Goal: Navigation & Orientation: Find specific page/section

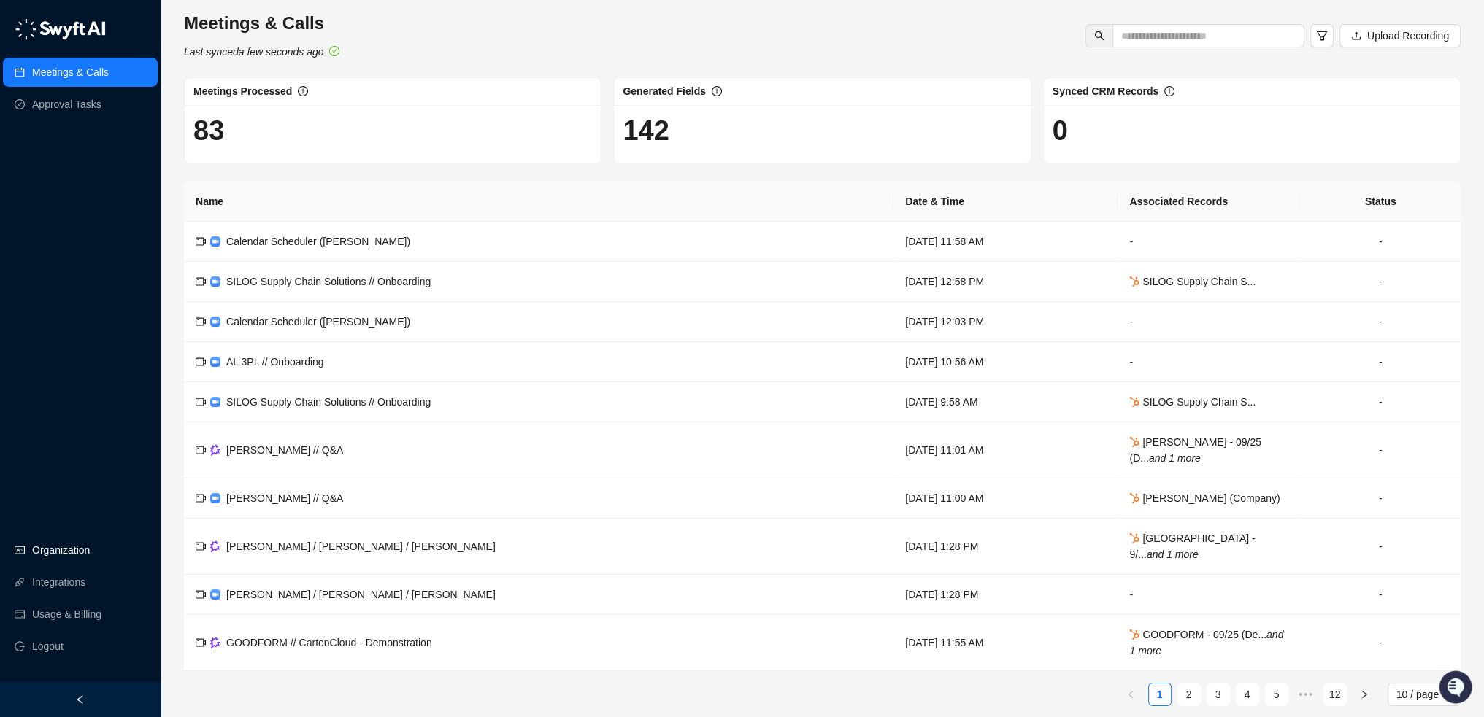
click at [75, 547] on link "Organization" at bounding box center [61, 550] width 58 height 29
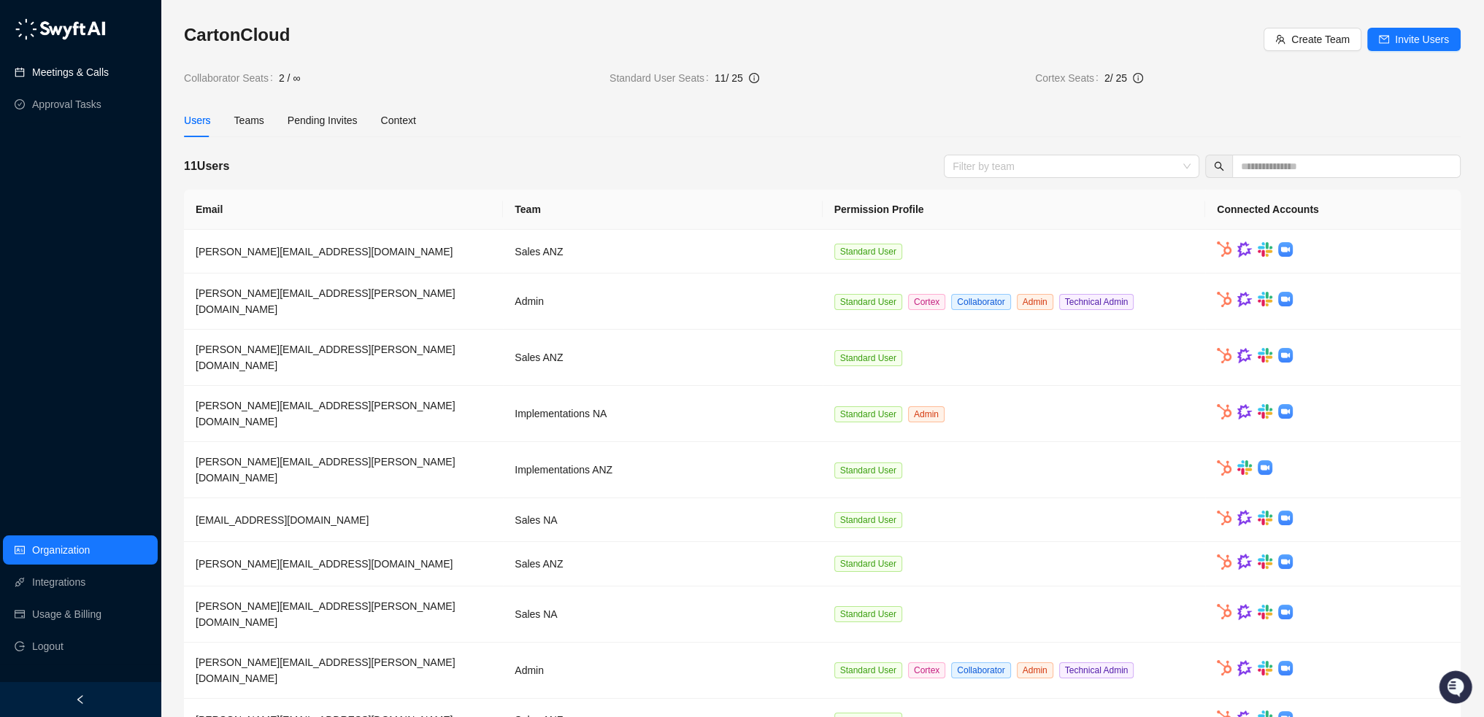
click at [85, 71] on link "Meetings & Calls" at bounding box center [70, 72] width 77 height 29
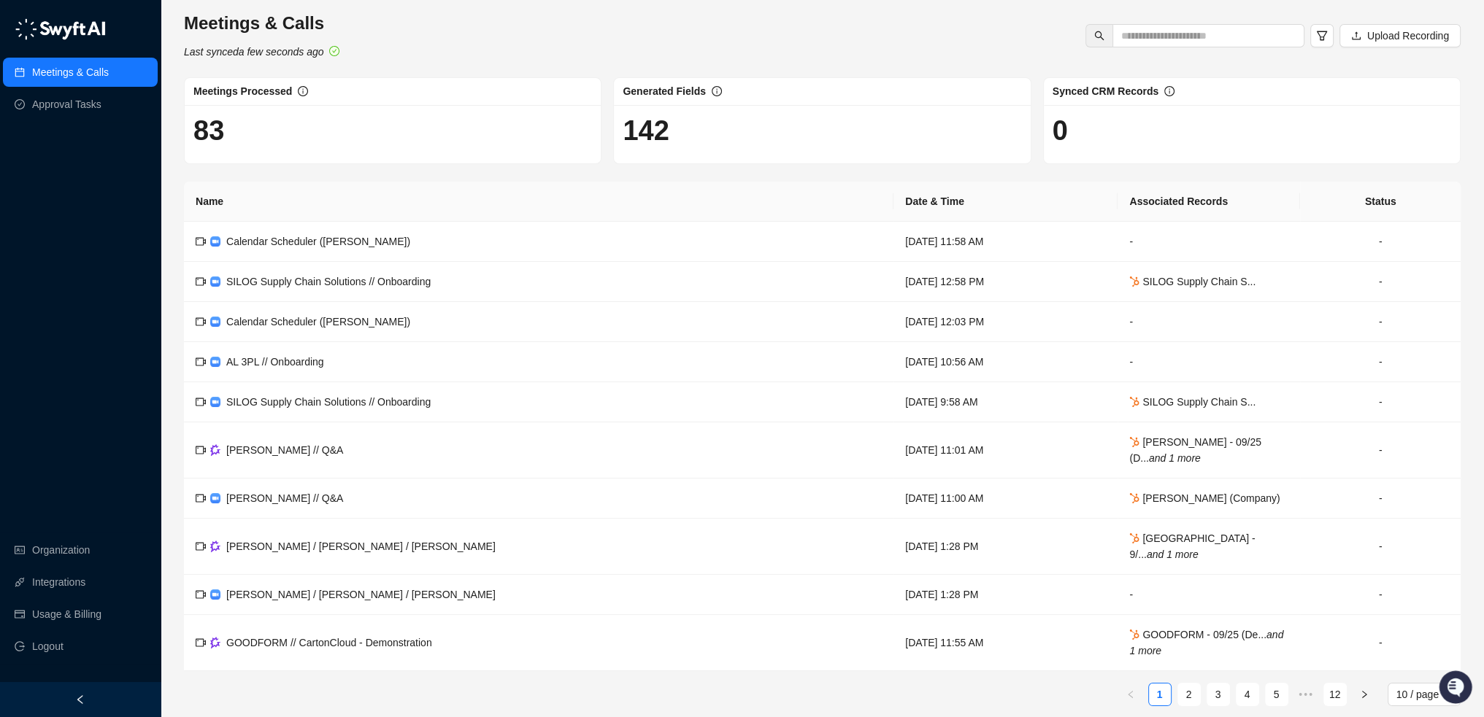
click at [76, 21] on img at bounding box center [60, 29] width 91 height 22
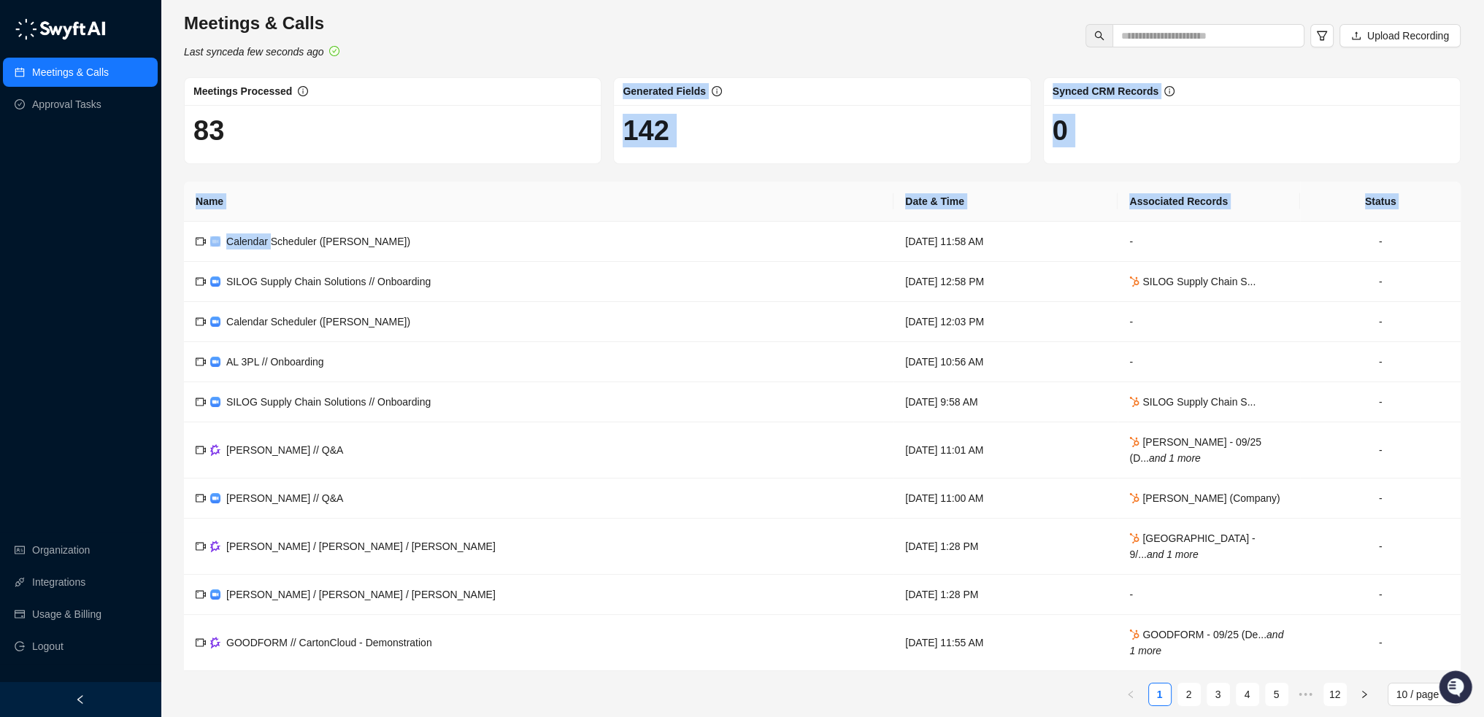
drag, startPoint x: 268, startPoint y: 238, endPoint x: 320, endPoint y: 172, distance: 84.2
click at [320, 172] on div "Meetings & Calls Last synced a few seconds ago Upload Recording Meetings Proces…" at bounding box center [822, 365] width 1276 height 706
click at [318, 182] on div "Name Date & Time Associated Records Status Calendar Scheduler ([PERSON_NAME]) […" at bounding box center [822, 427] width 1276 height 490
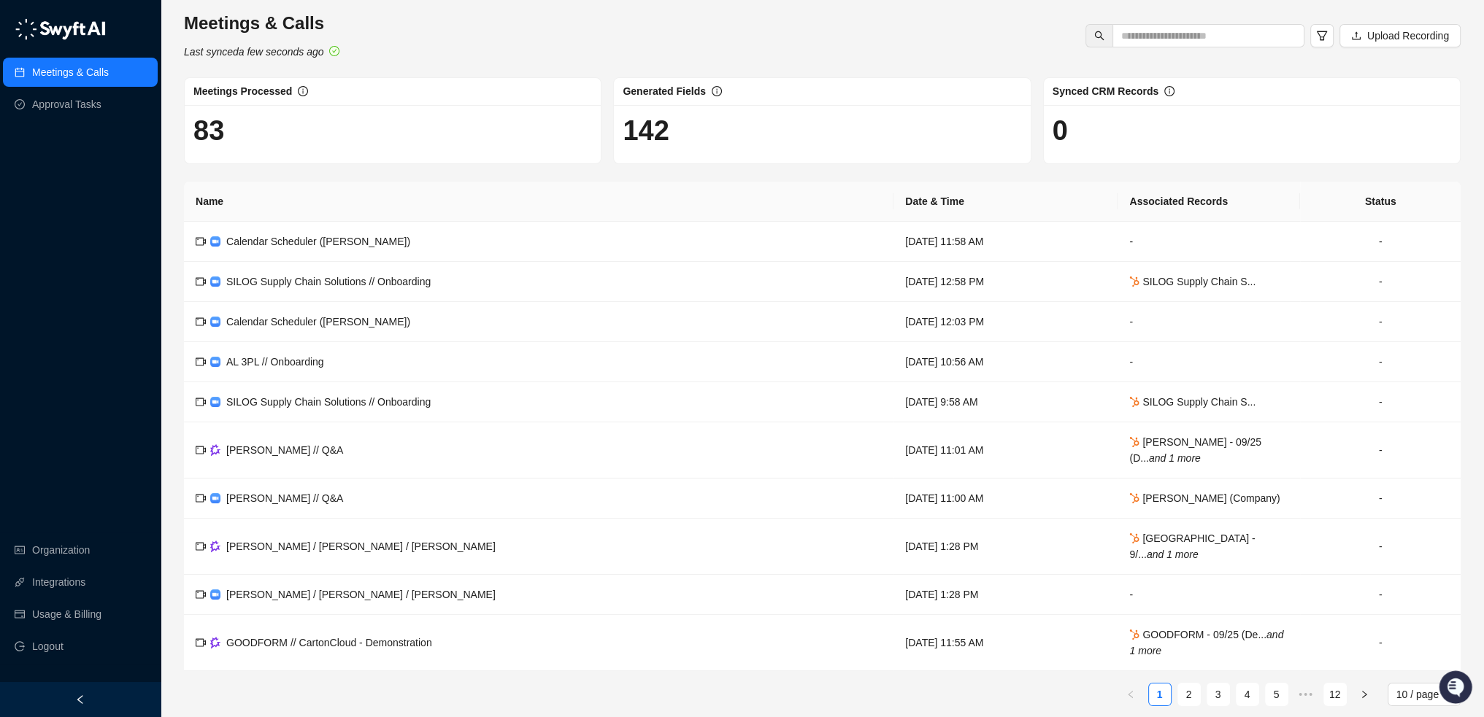
click at [641, 122] on h1 "142" at bounding box center [822, 131] width 398 height 34
click at [712, 91] on icon "info-circle" at bounding box center [717, 91] width 10 height 10
click at [77, 703] on icon "left" at bounding box center [80, 700] width 10 height 10
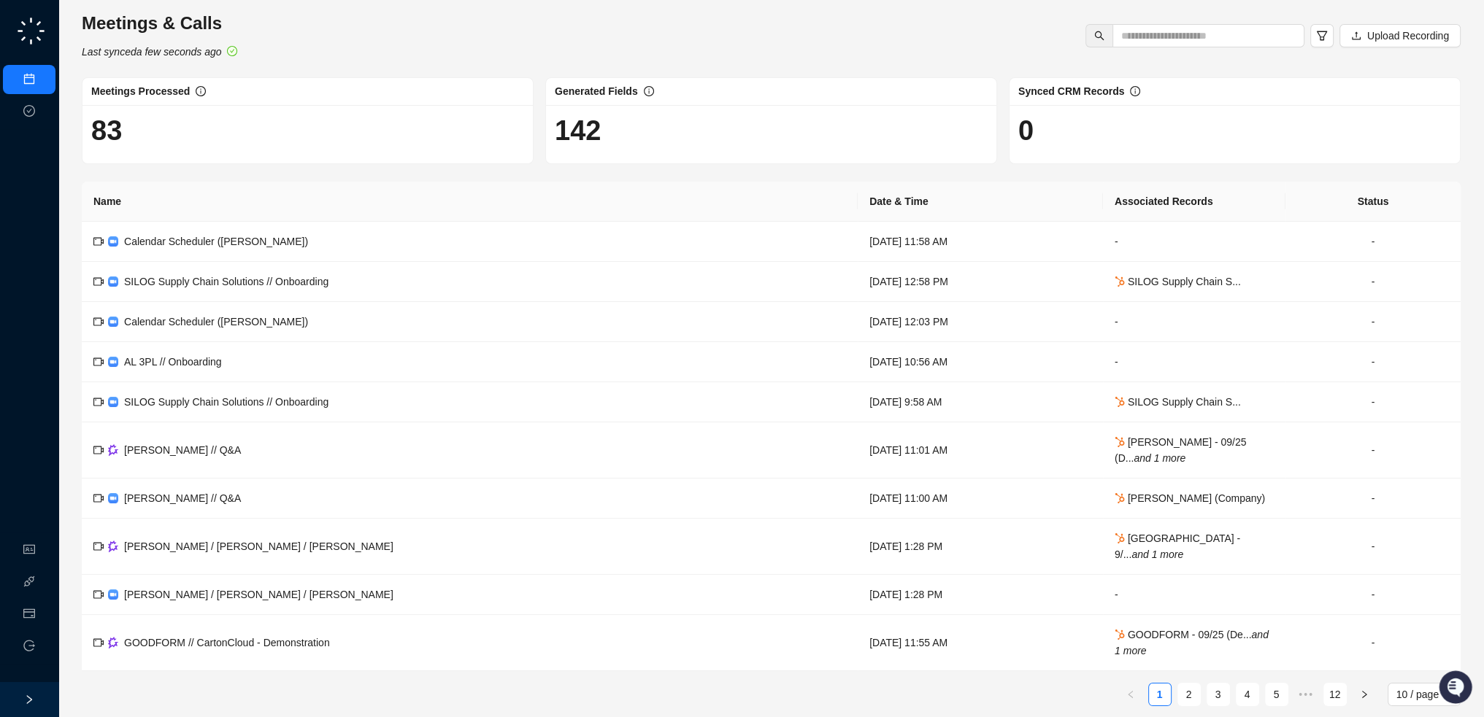
click at [40, 709] on div at bounding box center [29, 699] width 58 height 35
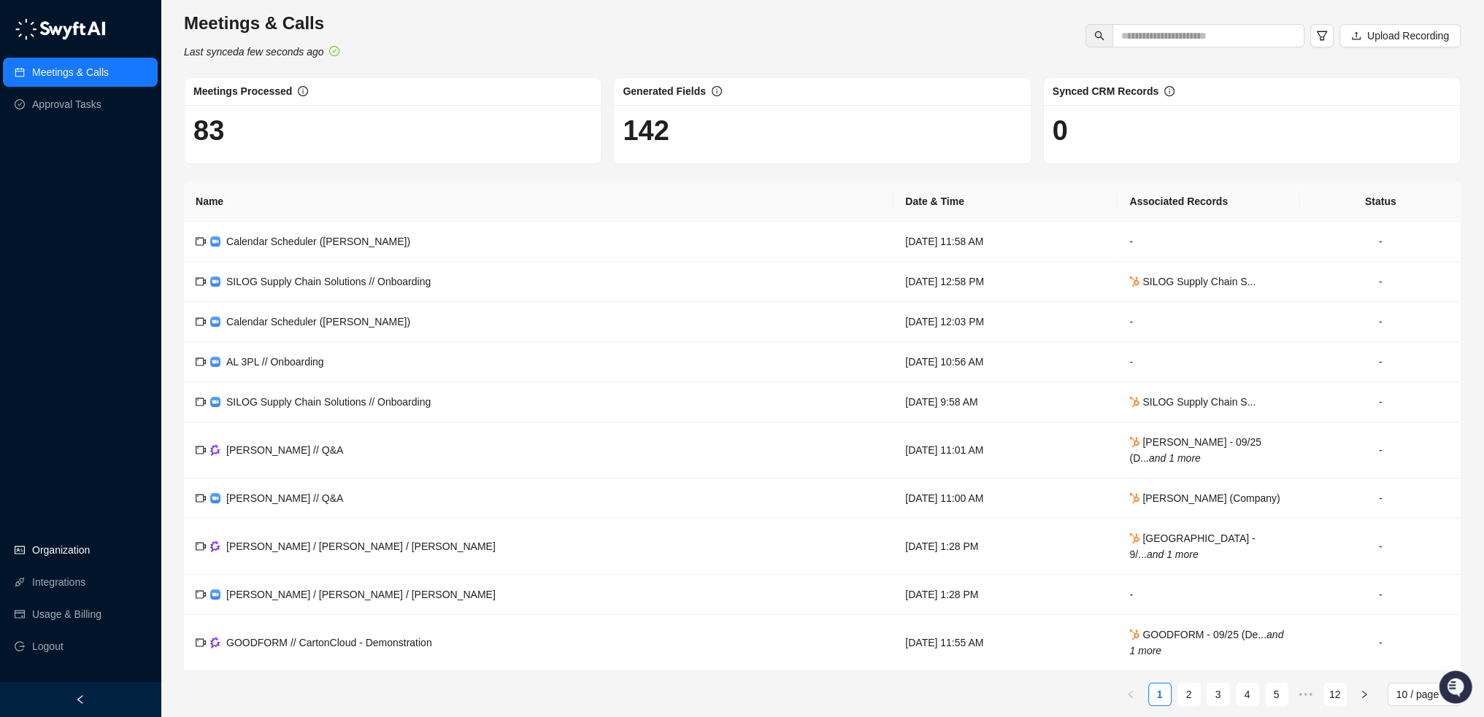
click at [90, 552] on link "Organization" at bounding box center [61, 550] width 58 height 29
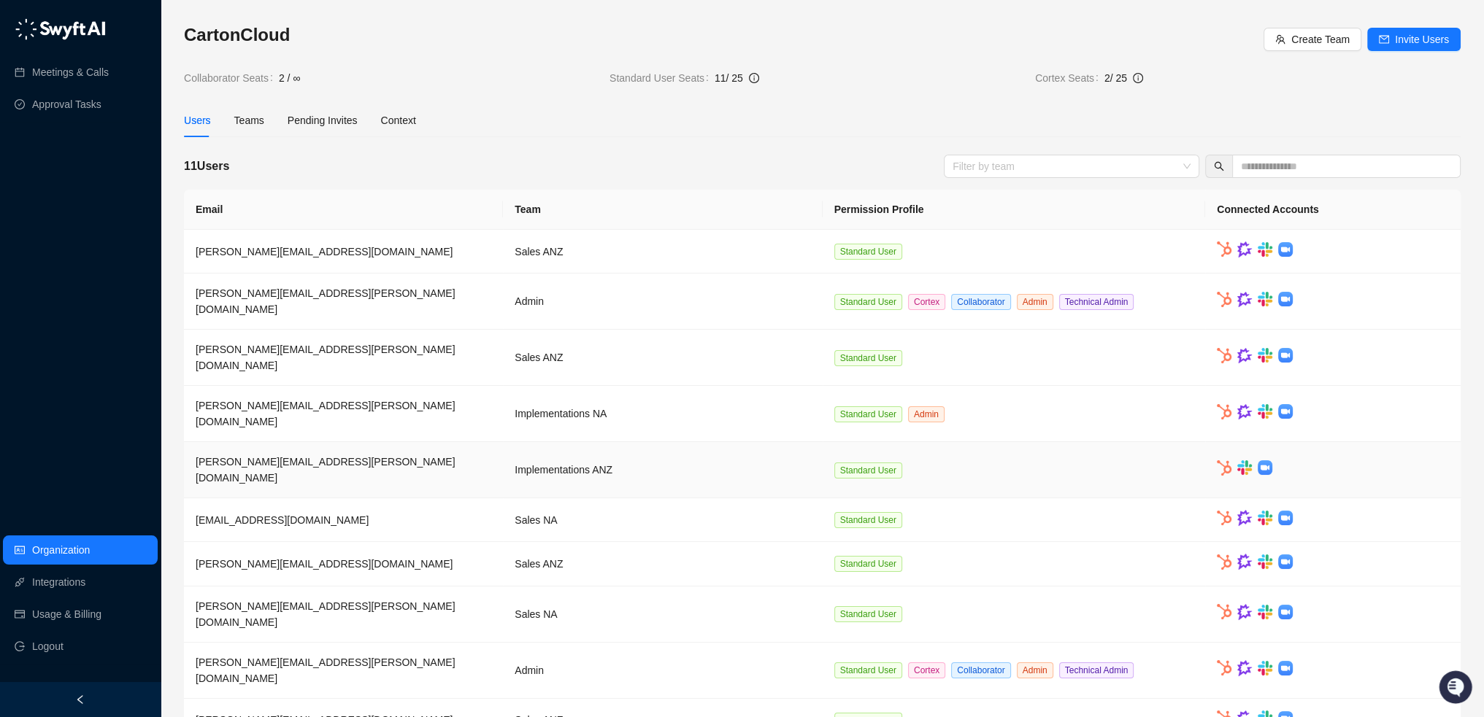
scroll to position [2, 0]
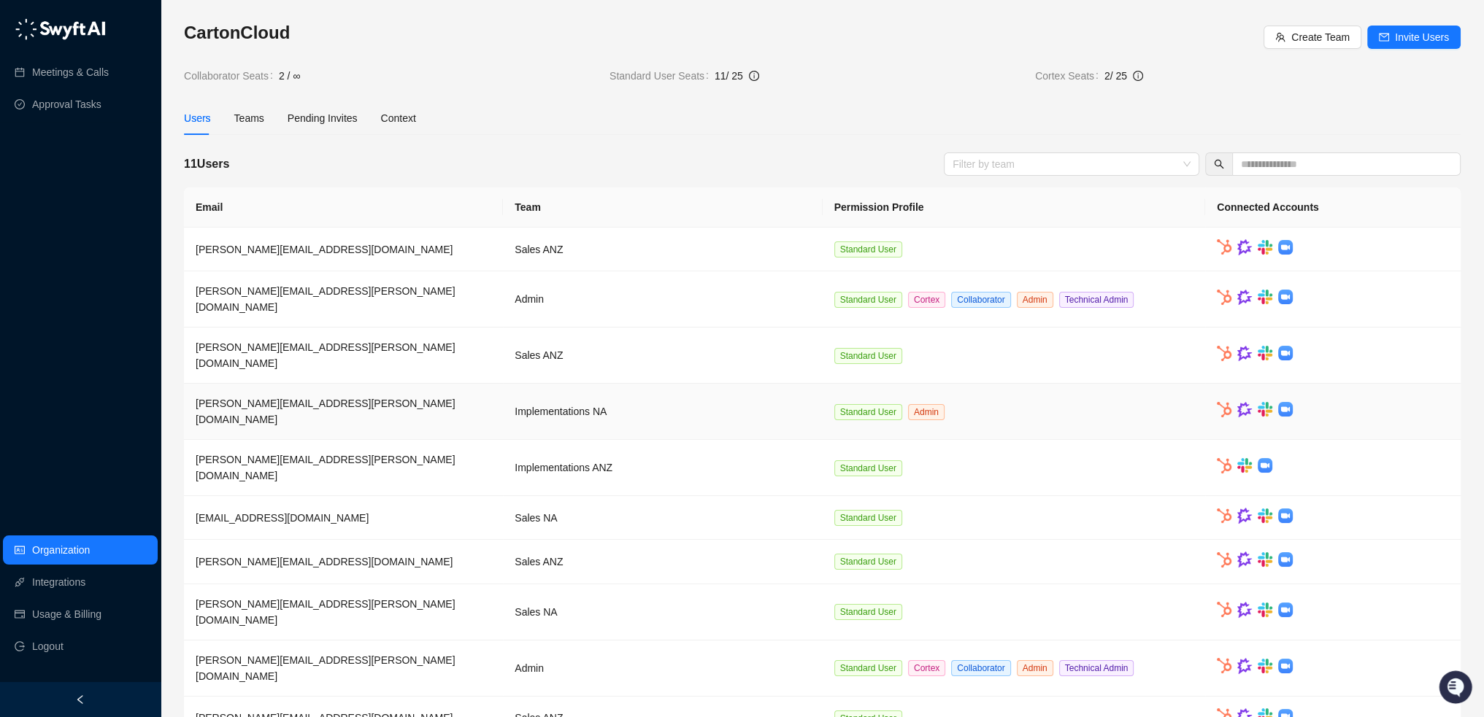
click at [1048, 384] on td "Standard User Admin" at bounding box center [1013, 412] width 383 height 56
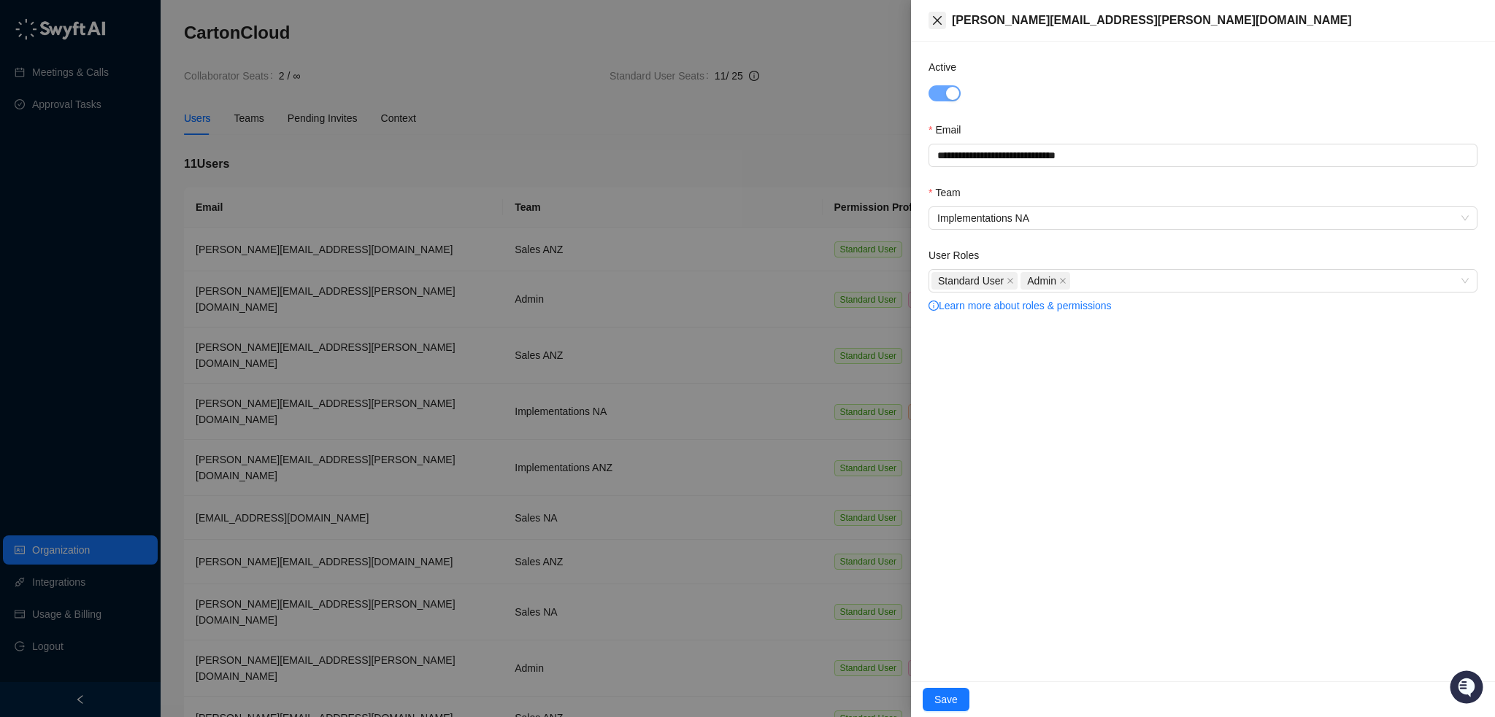
click at [936, 17] on icon "close" at bounding box center [937, 21] width 12 height 12
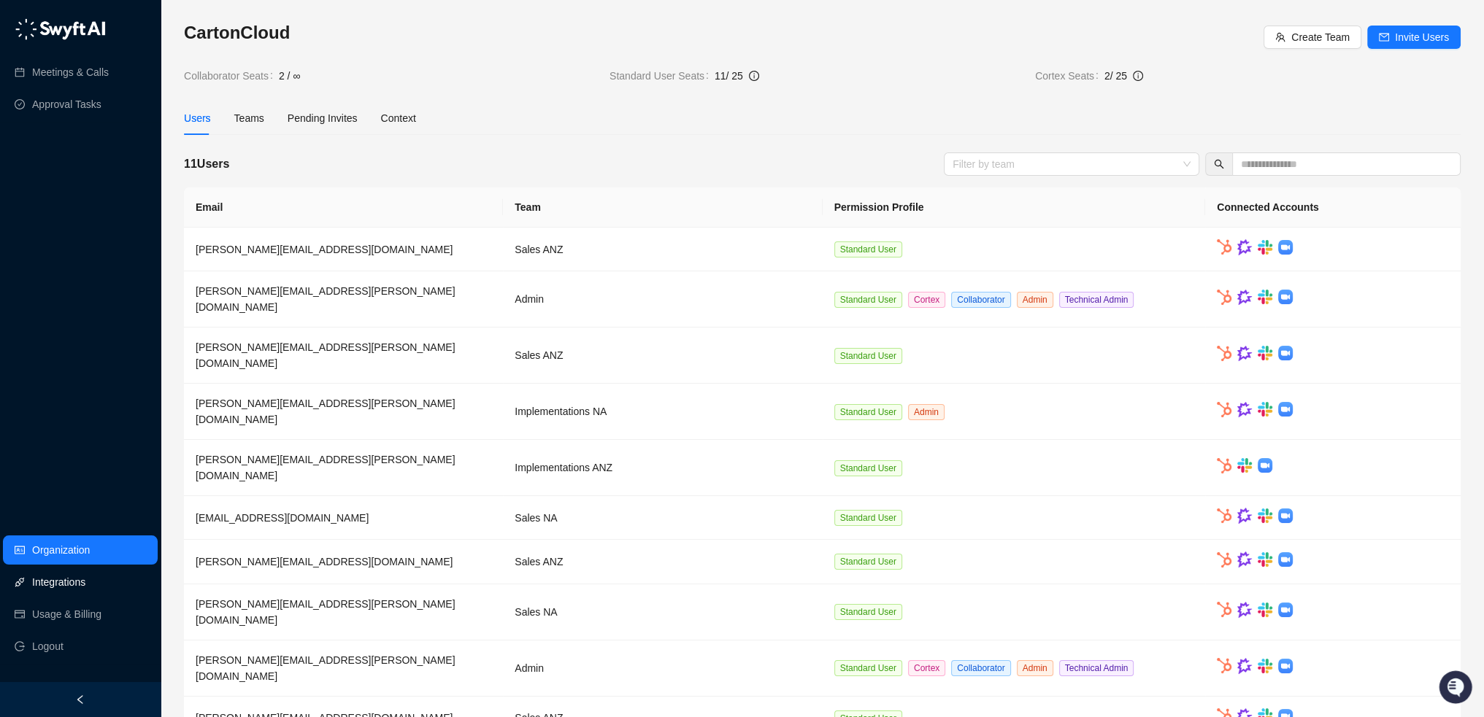
click at [66, 584] on link "Integrations" at bounding box center [58, 582] width 53 height 29
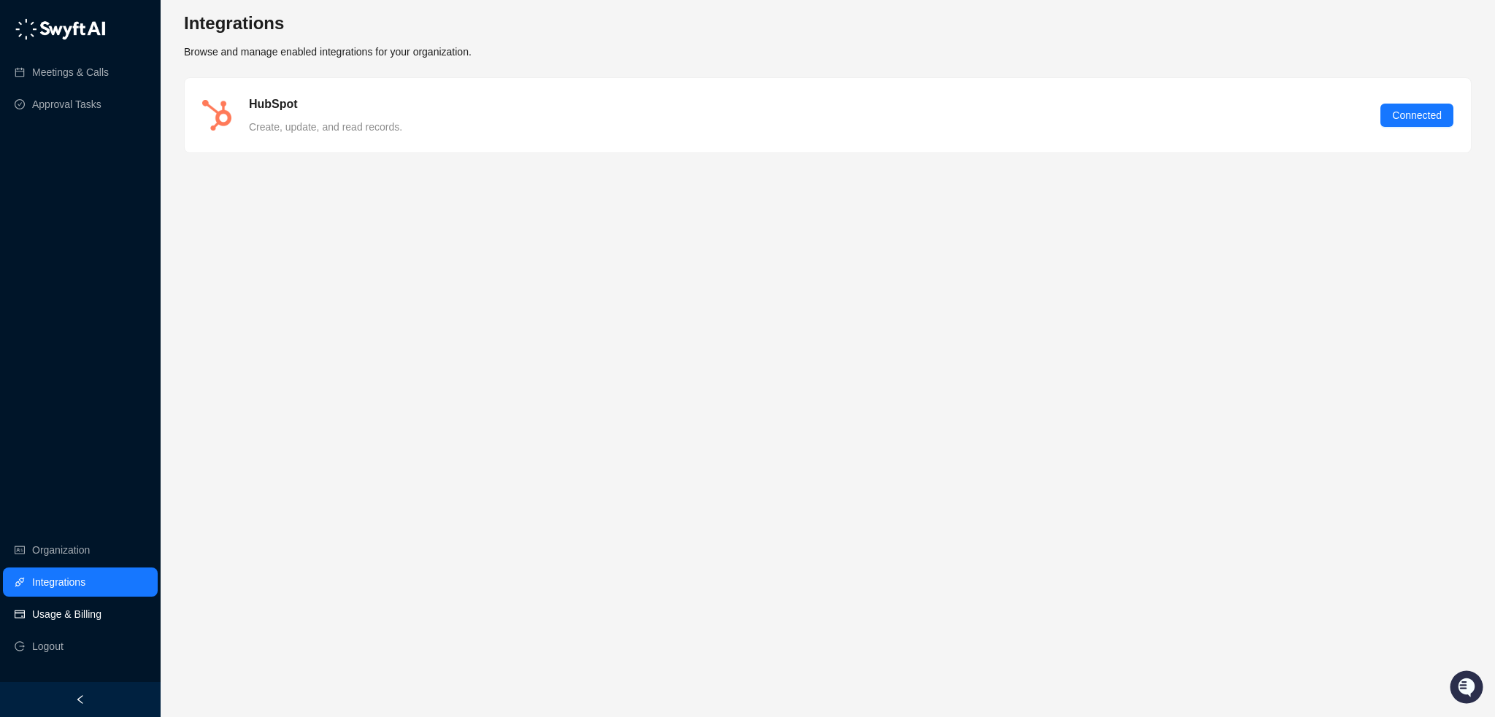
click at [72, 615] on link "Usage & Billing" at bounding box center [66, 614] width 69 height 29
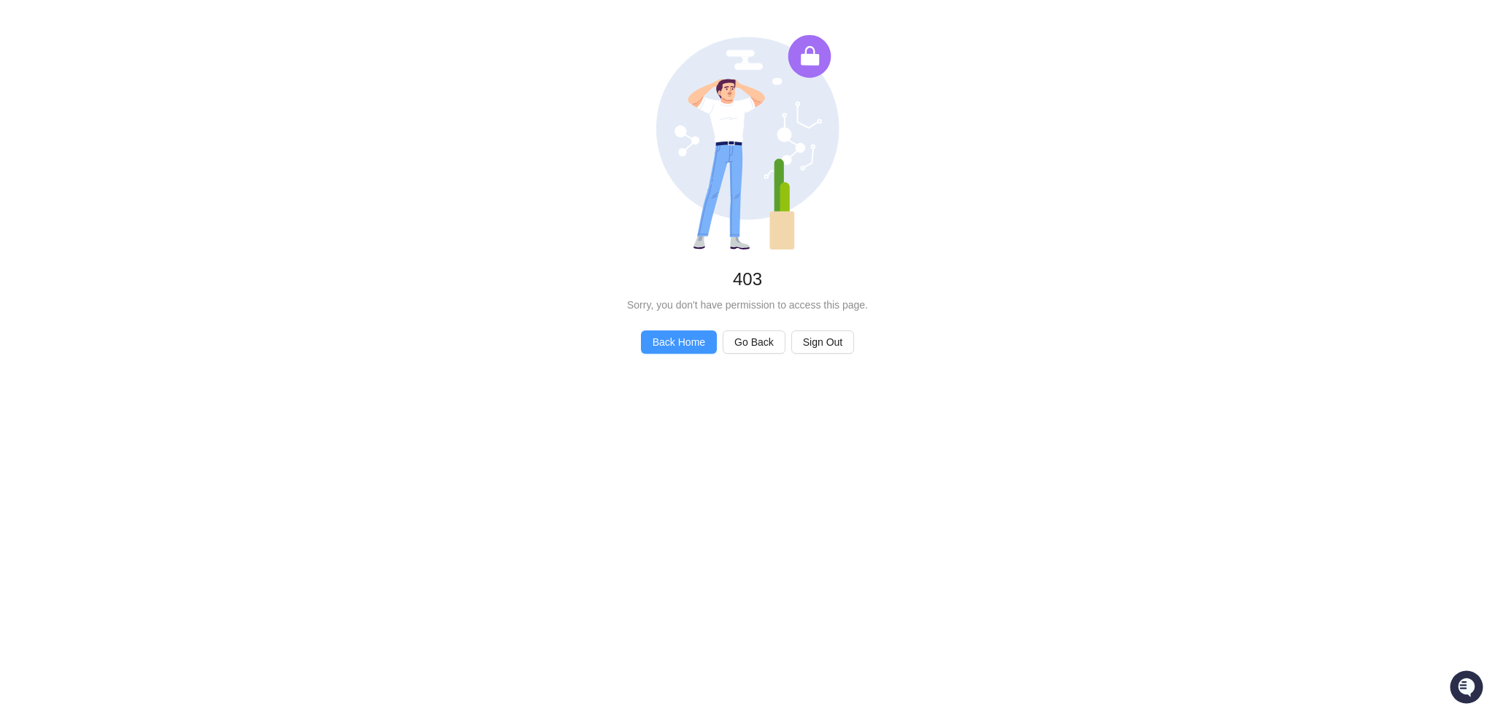
click at [668, 344] on span "Back Home" at bounding box center [678, 342] width 53 height 16
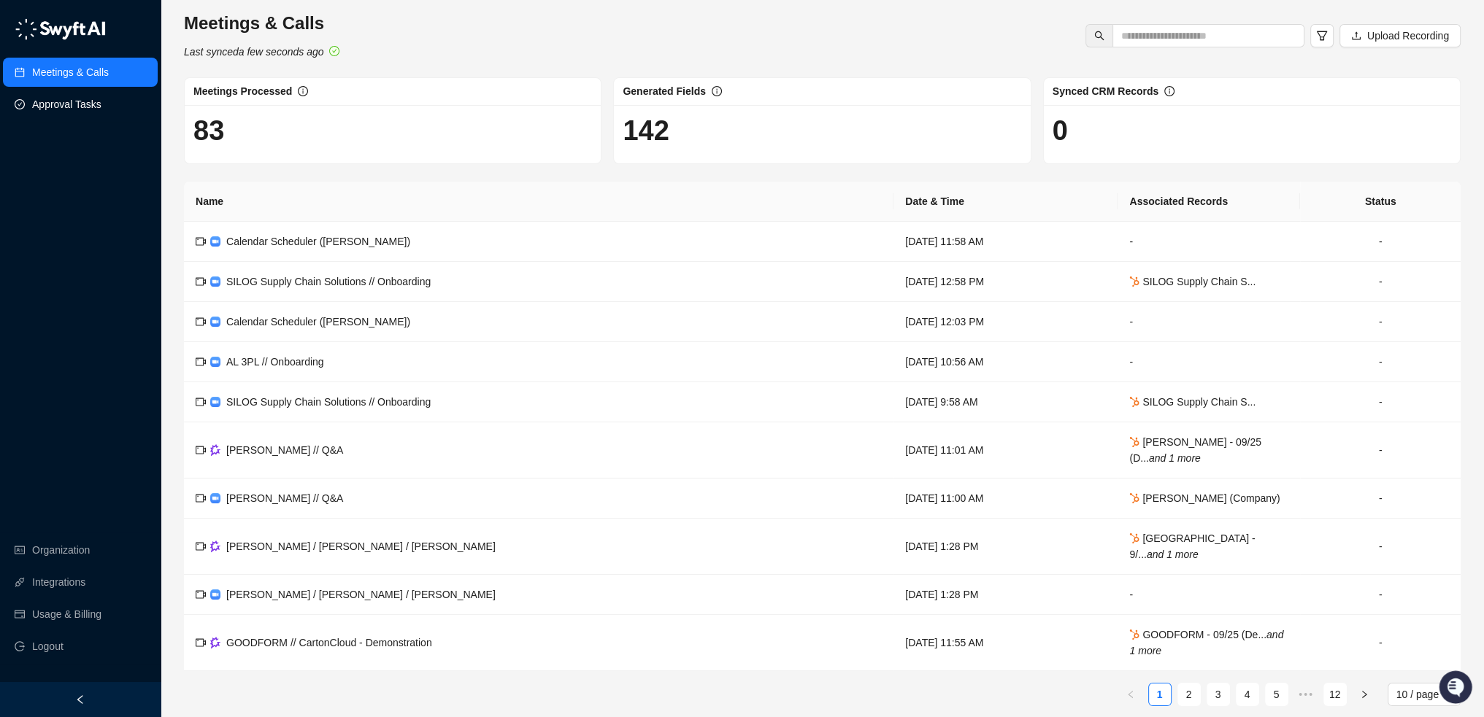
click at [77, 108] on link "Approval Tasks" at bounding box center [66, 104] width 69 height 29
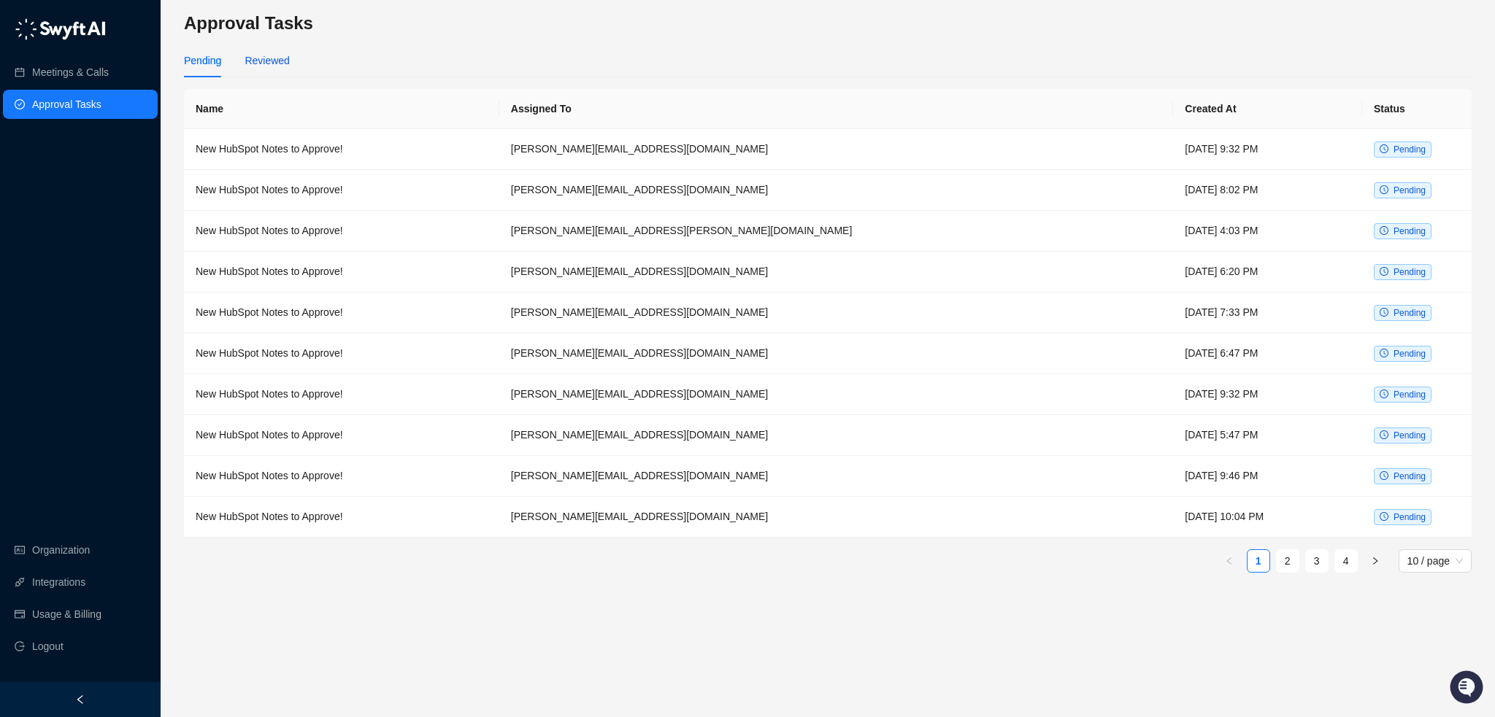
click at [280, 55] on div "Reviewed" at bounding box center [266, 61] width 45 height 16
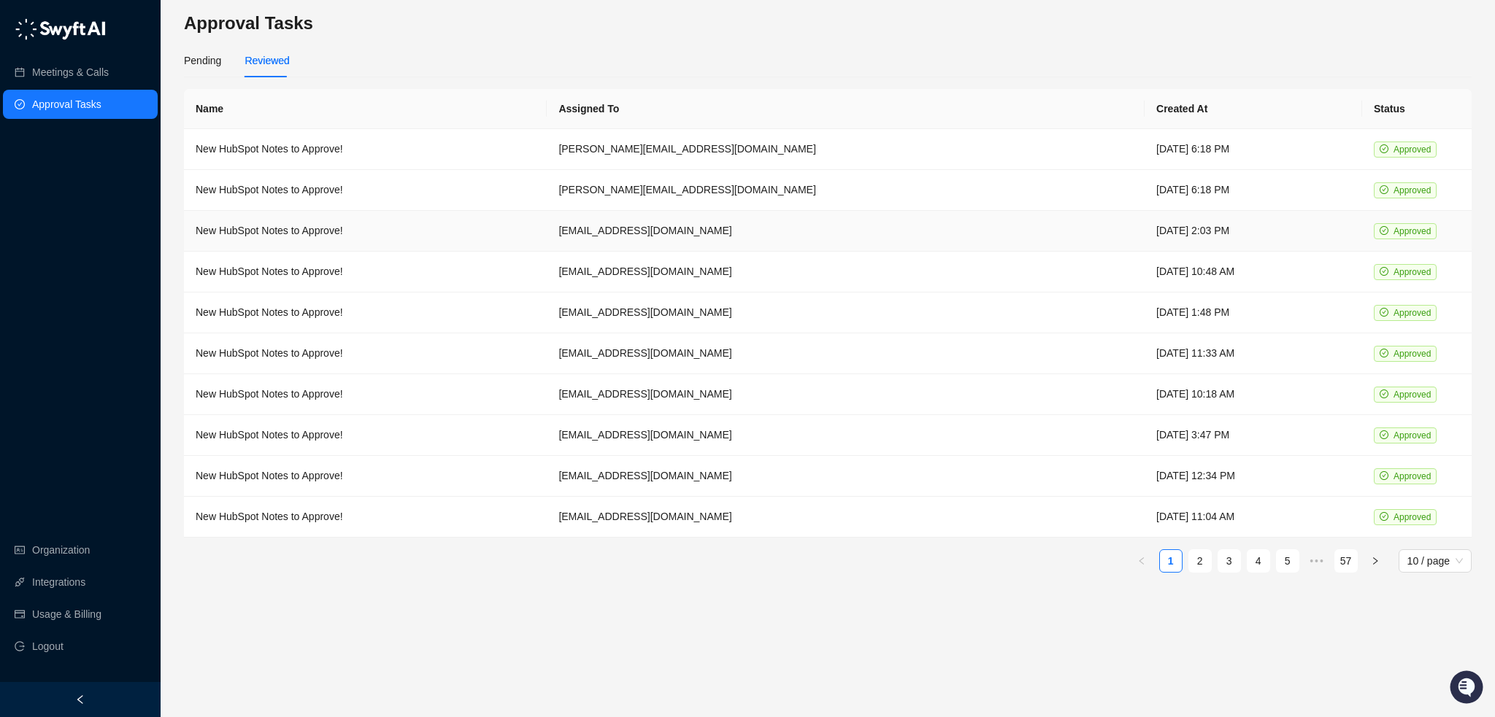
click at [305, 239] on td "New HubSpot Notes to Approve!" at bounding box center [365, 231] width 363 height 41
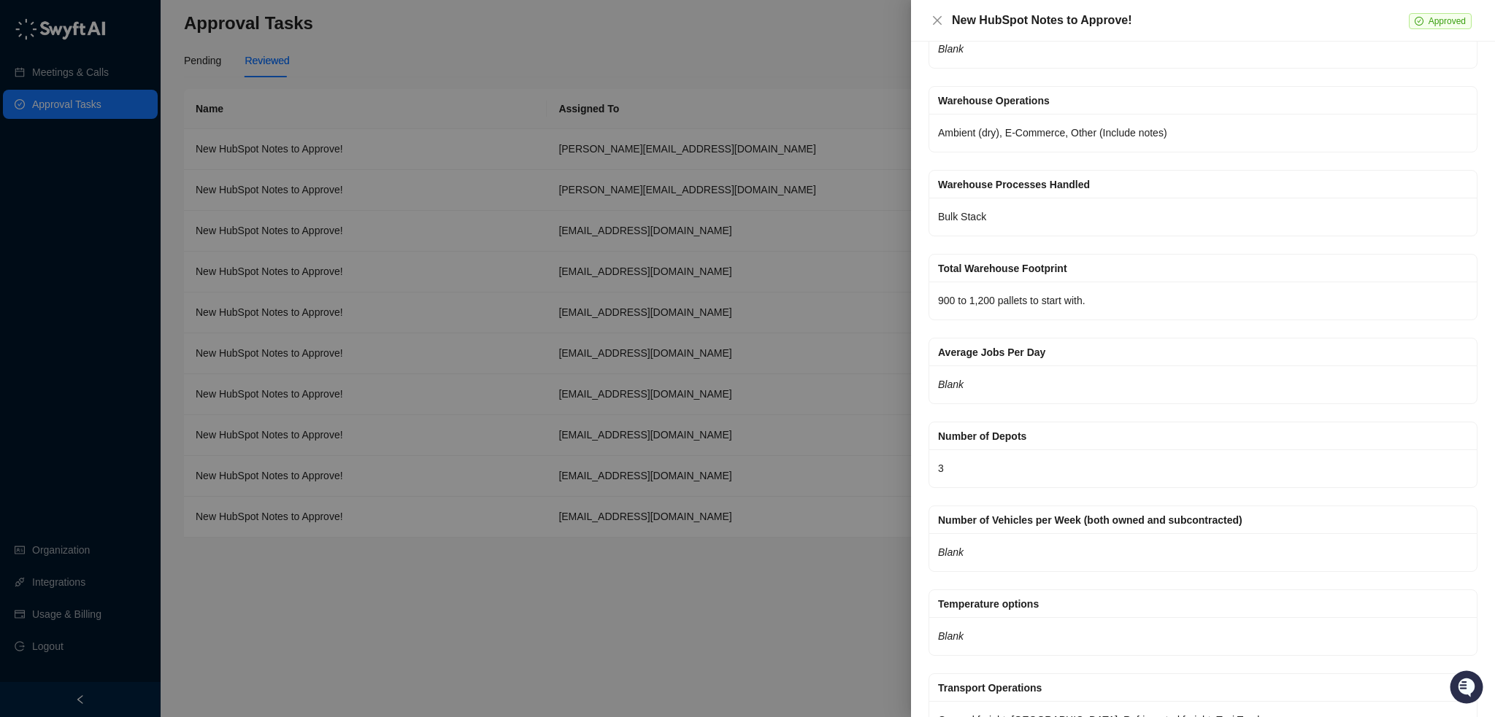
scroll to position [511, 0]
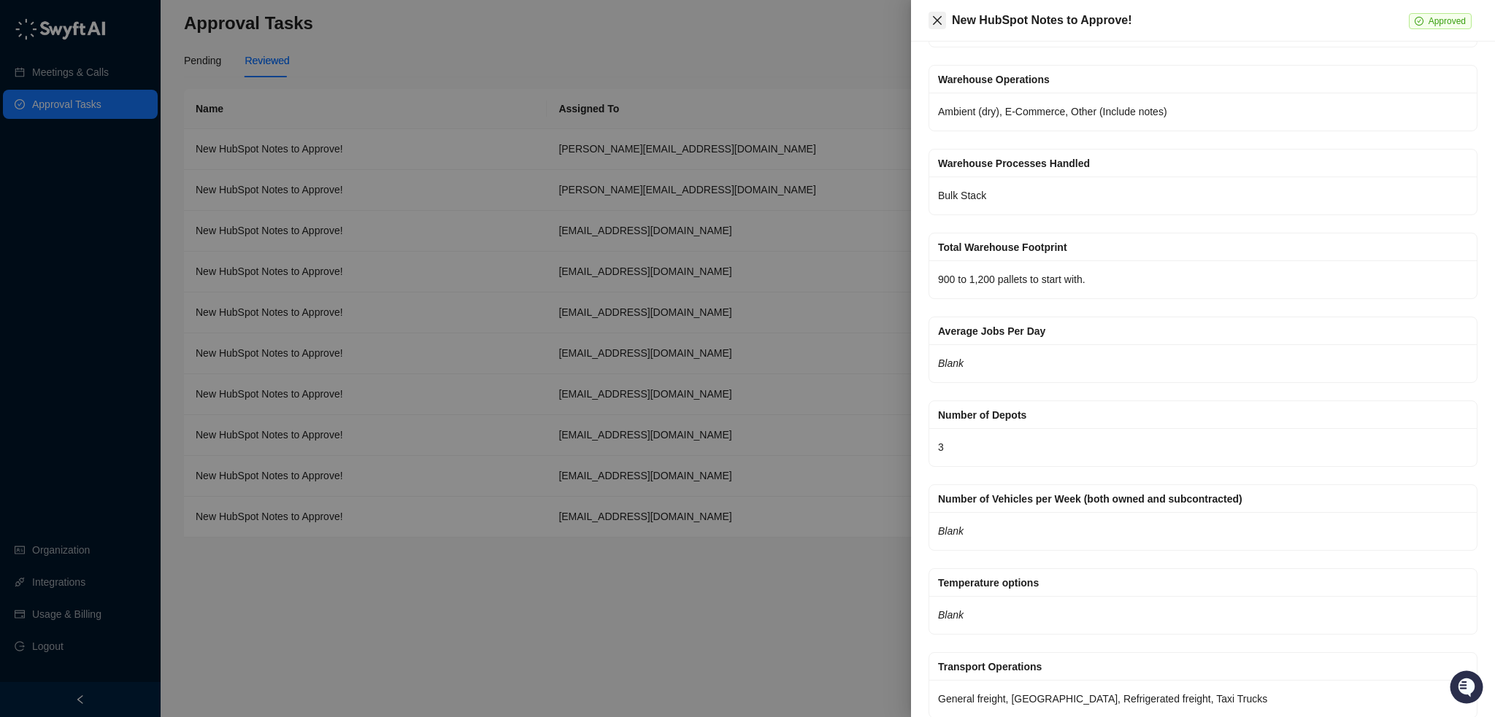
click at [939, 20] on icon "close" at bounding box center [937, 21] width 12 height 12
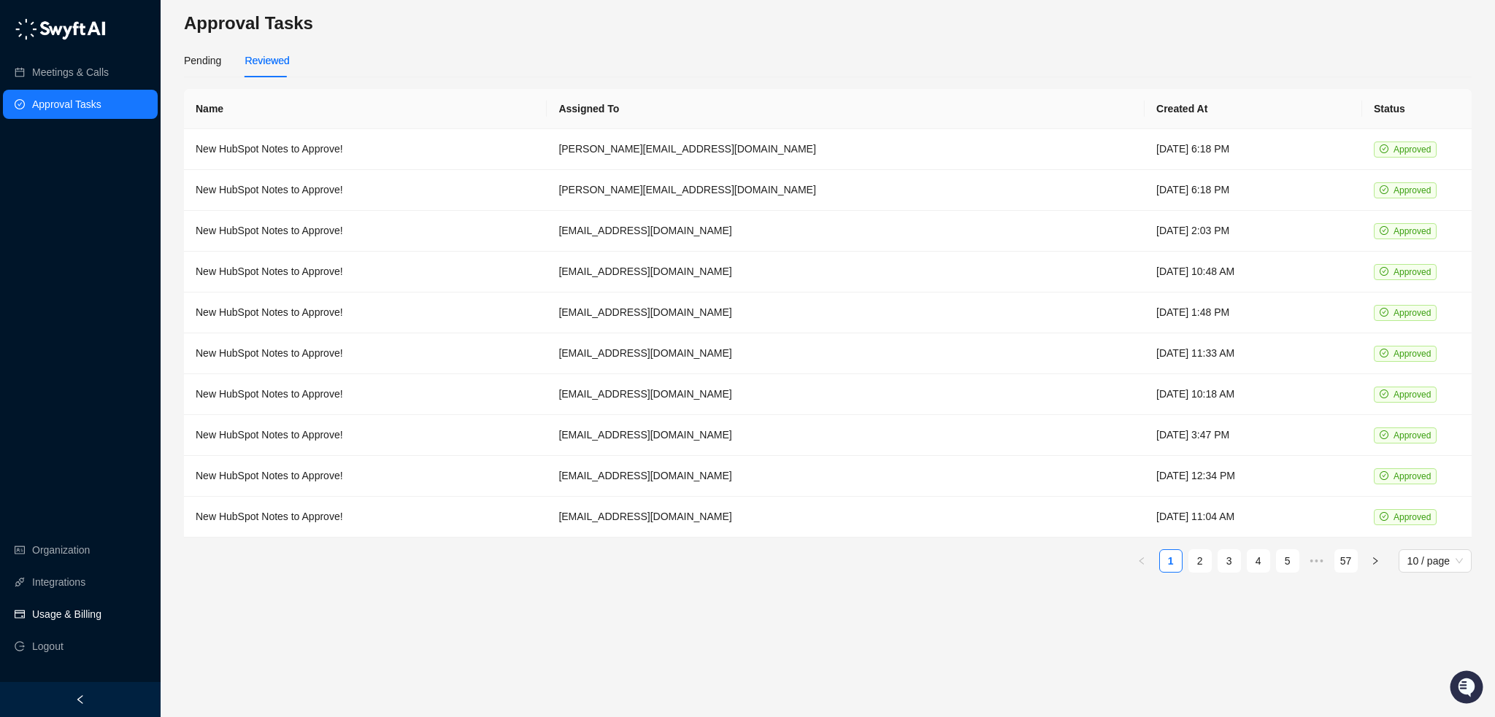
click at [72, 612] on link "Usage & Billing" at bounding box center [66, 614] width 69 height 29
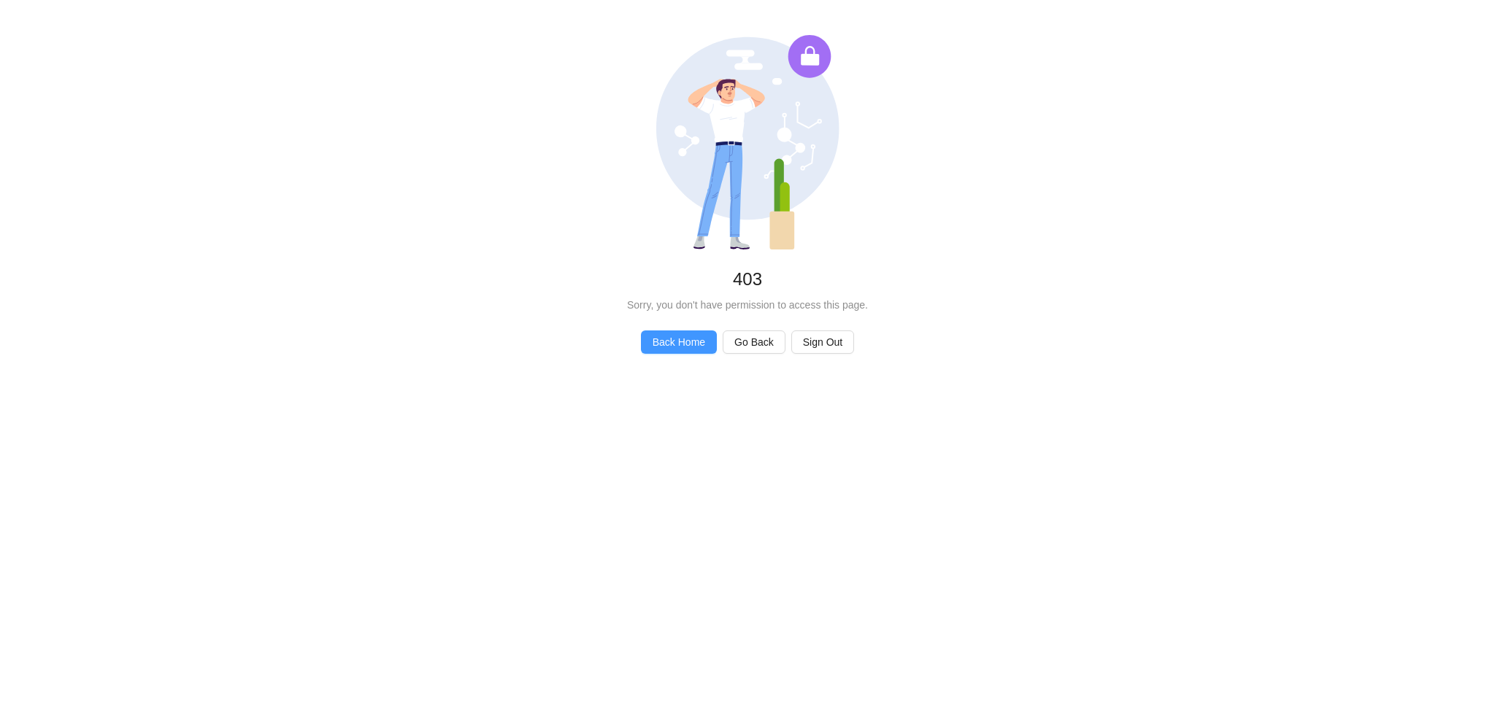
click at [691, 339] on span "Back Home" at bounding box center [678, 342] width 53 height 16
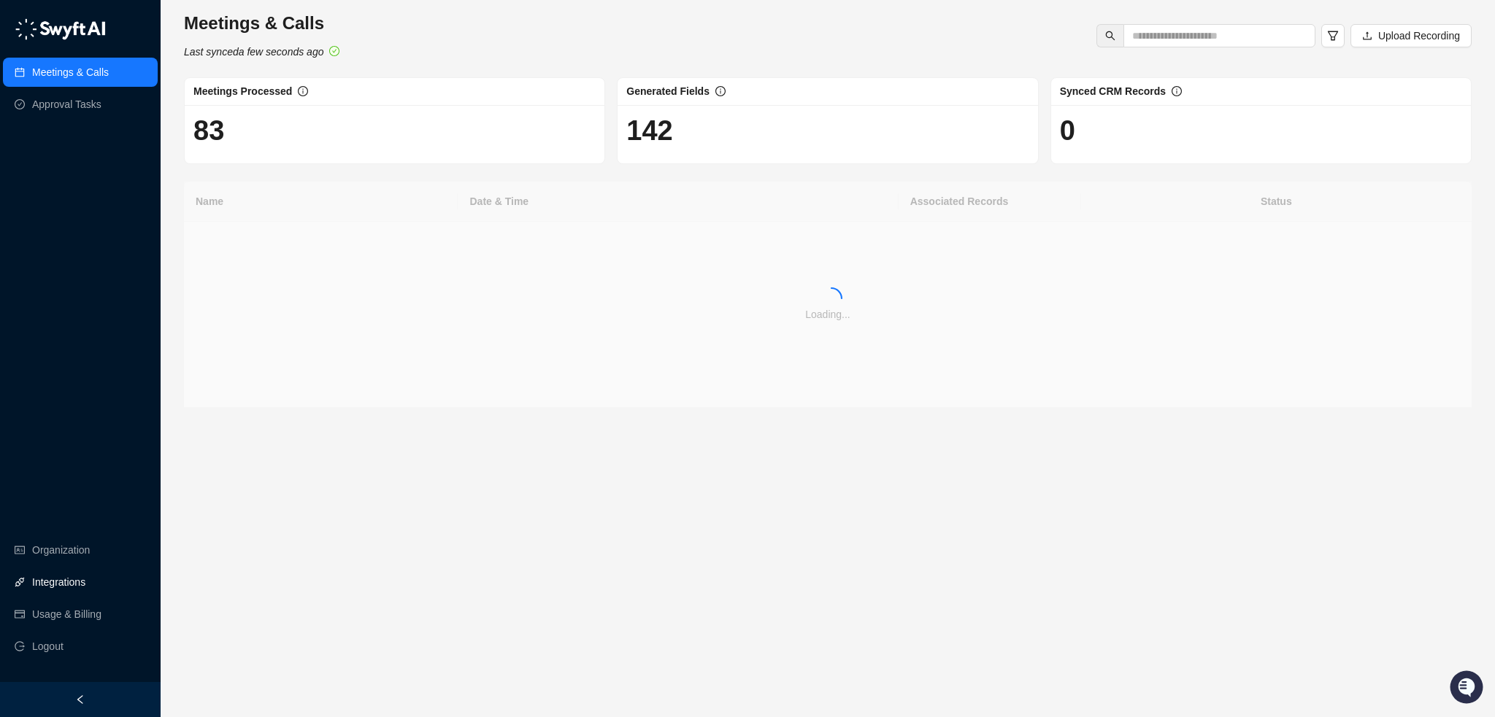
click at [64, 581] on link "Integrations" at bounding box center [58, 582] width 53 height 29
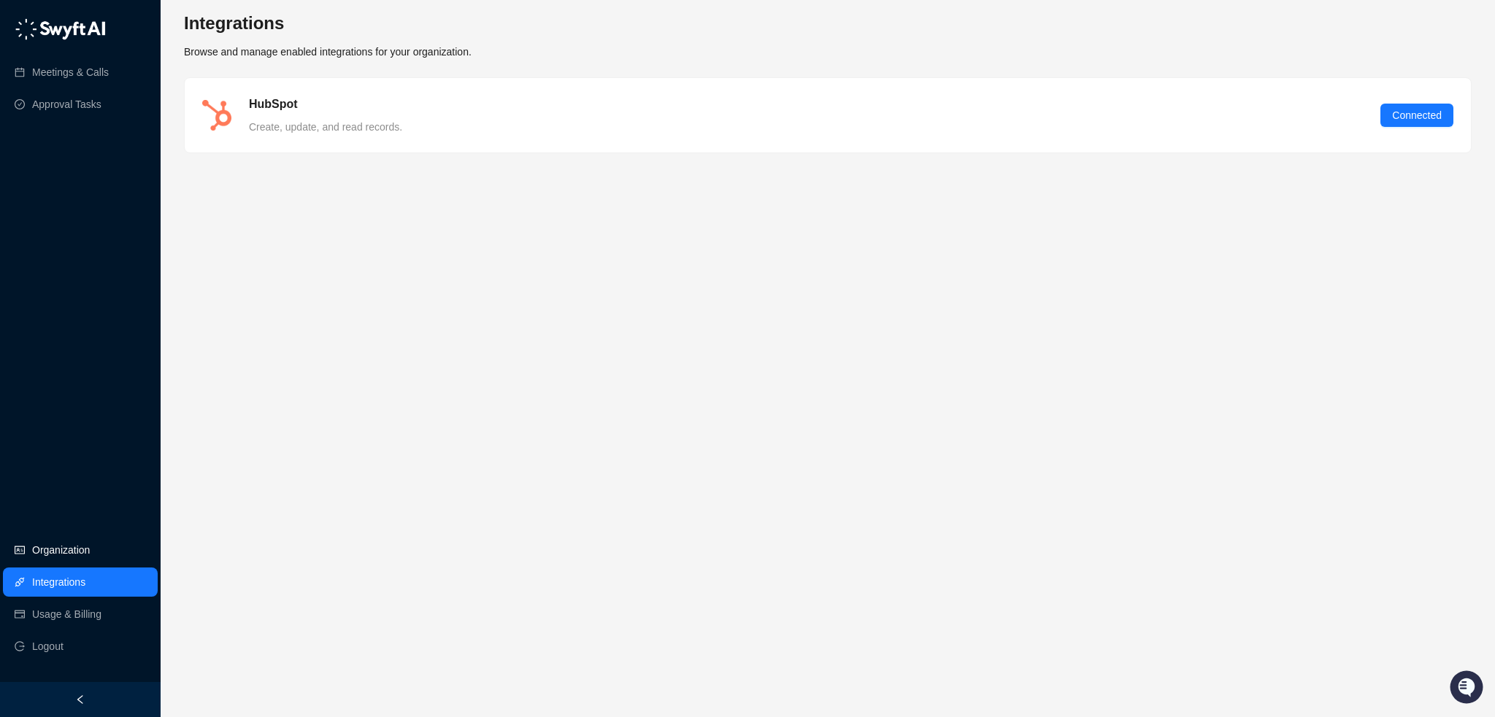
click at [84, 544] on link "Organization" at bounding box center [61, 550] width 58 height 29
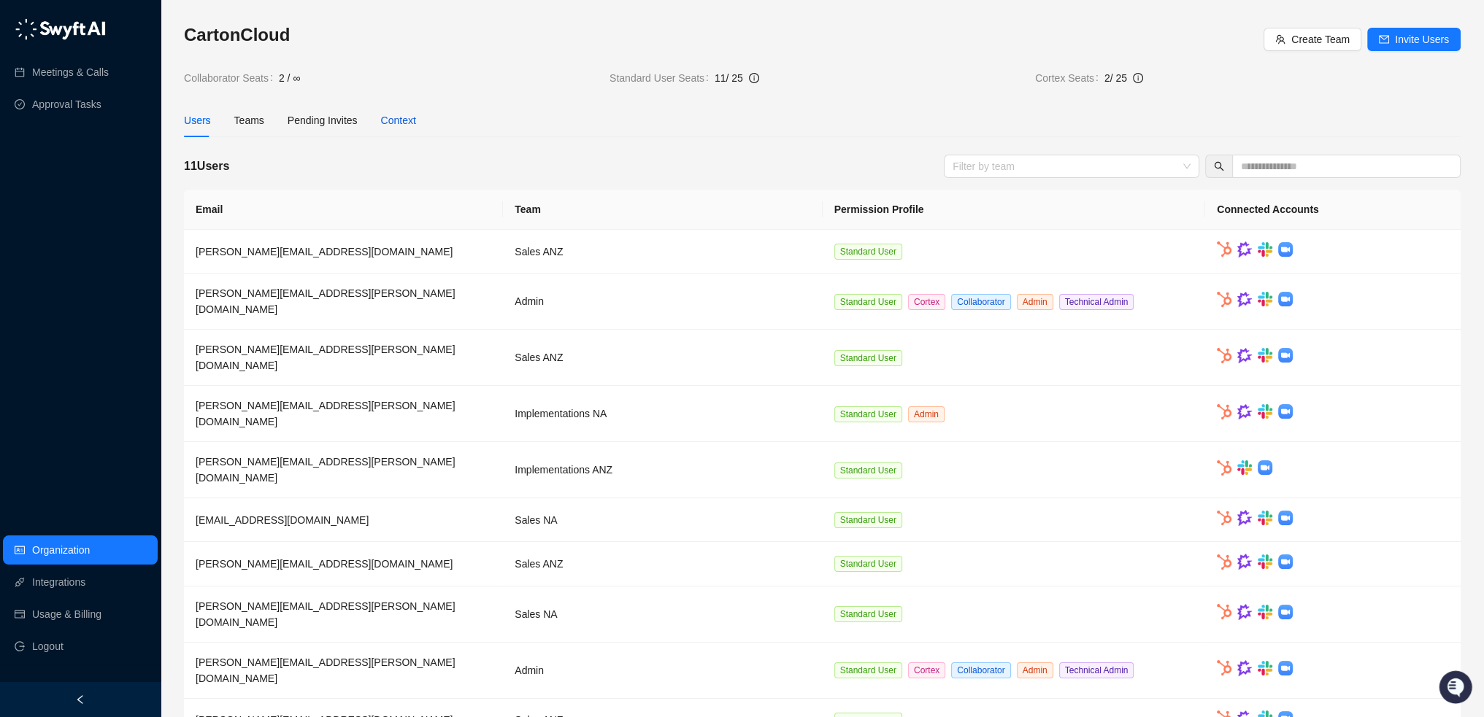
click at [391, 125] on div "Context" at bounding box center [398, 120] width 35 height 16
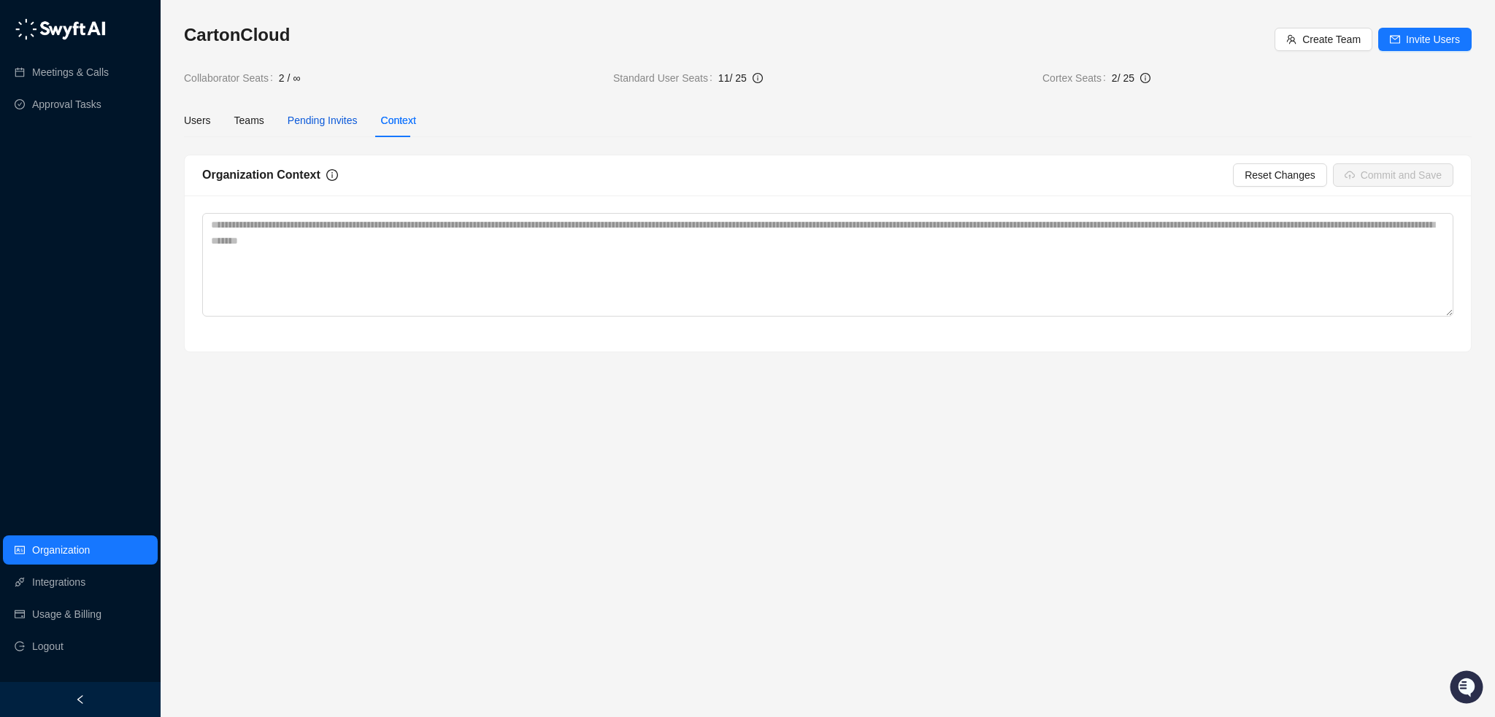
click at [315, 124] on span "Pending Invites" at bounding box center [323, 121] width 70 height 12
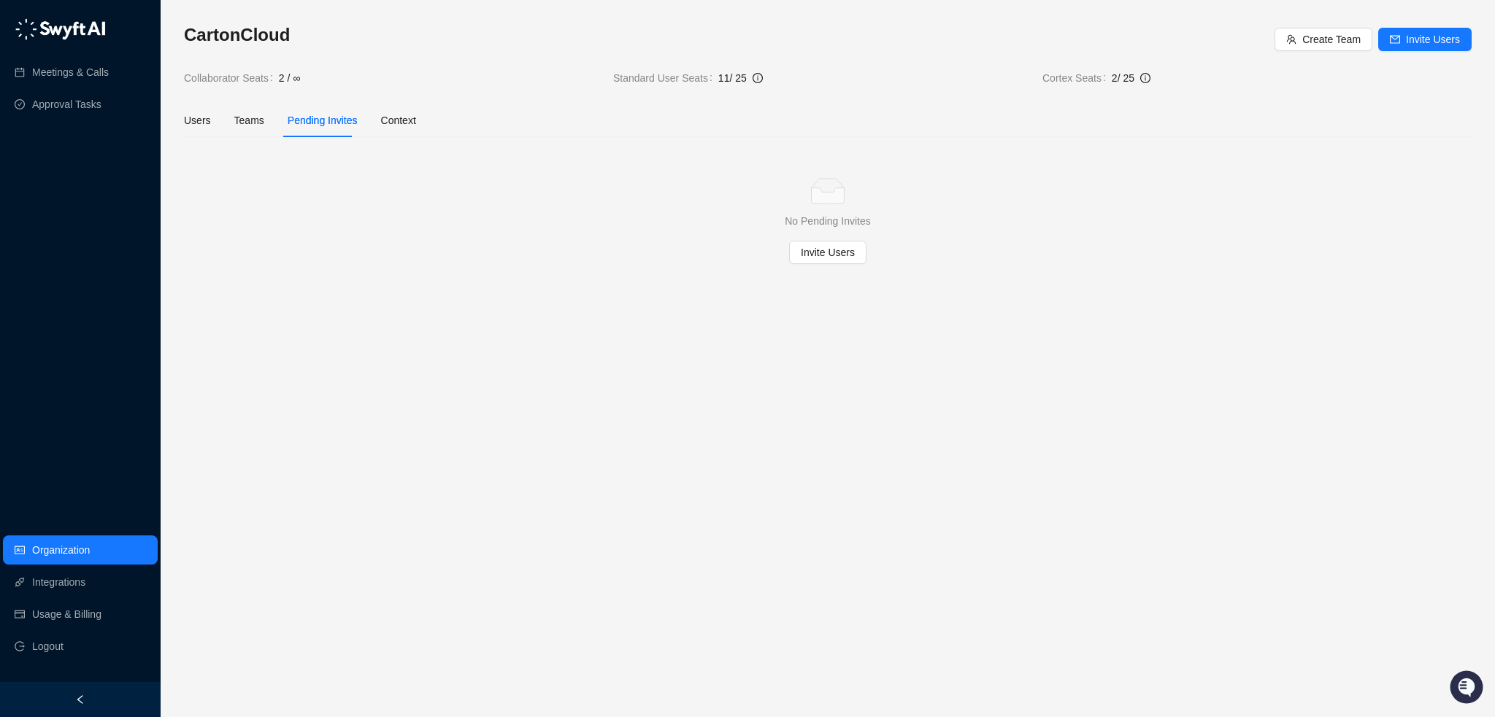
click at [231, 123] on div "Users Teams Pending Invites Context" at bounding box center [300, 121] width 232 height 34
click at [210, 123] on div "Users Teams Pending Invites Context" at bounding box center [300, 121] width 232 height 34
click at [82, 75] on link "Meetings & Calls" at bounding box center [70, 72] width 77 height 29
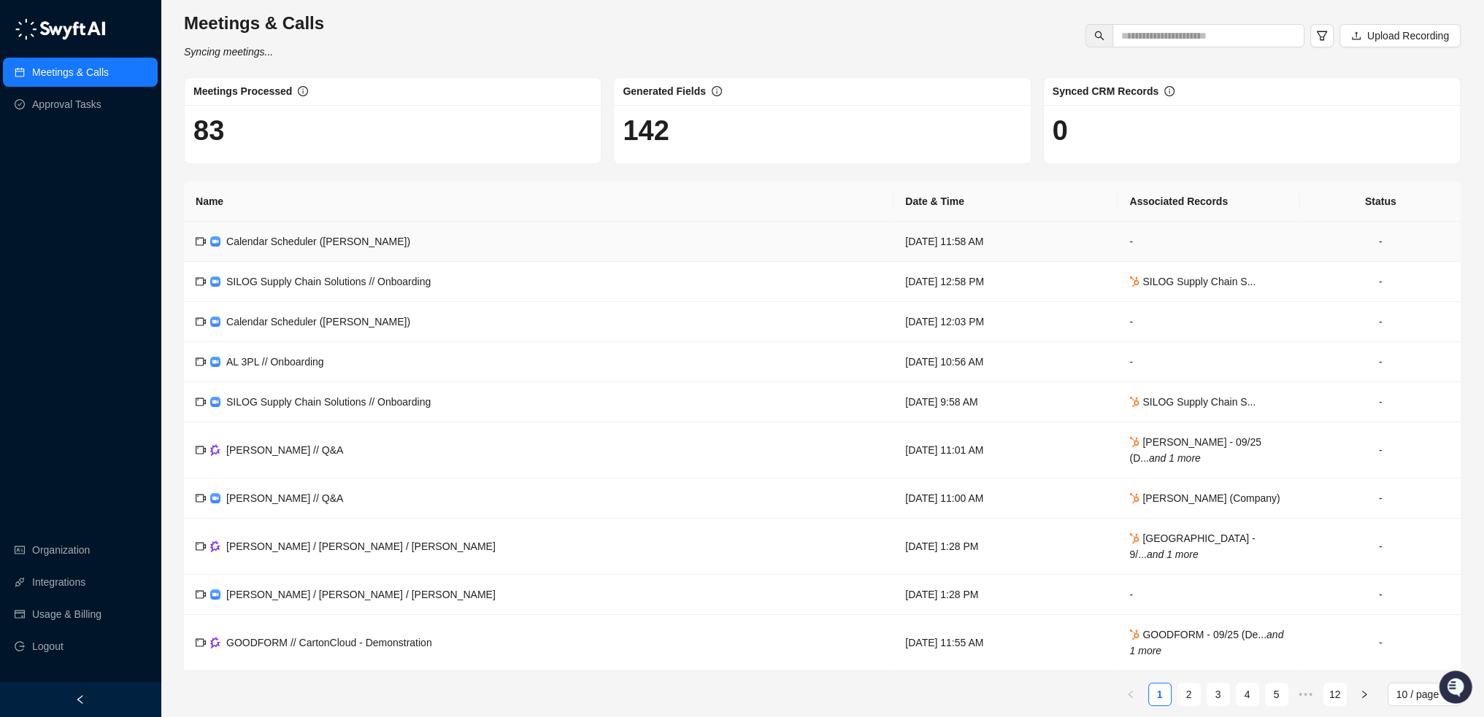
click at [362, 247] on span "Calendar Scheduler ([PERSON_NAME])" at bounding box center [318, 242] width 184 height 12
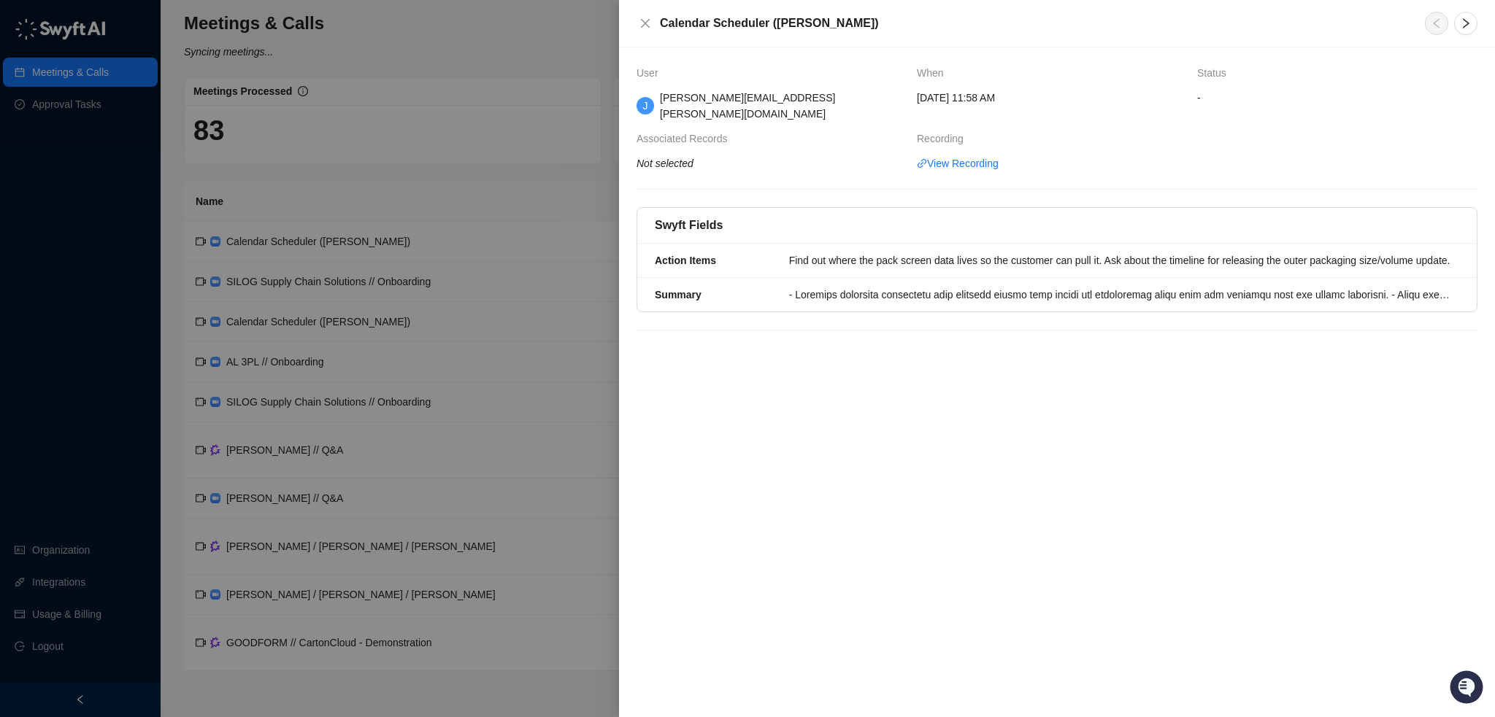
click at [414, 278] on div at bounding box center [747, 358] width 1495 height 717
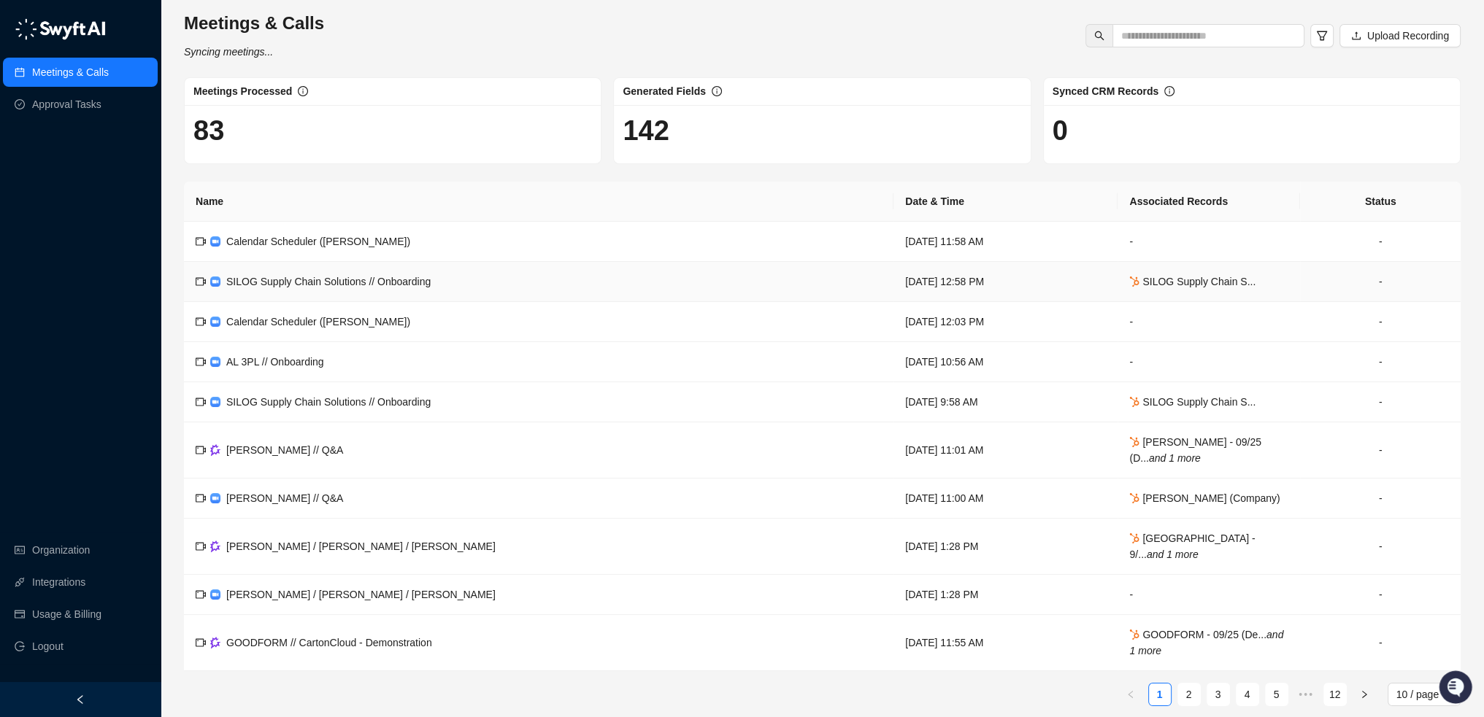
click at [414, 278] on span "SILOG Supply Chain Solutions // Onboarding" at bounding box center [328, 282] width 204 height 12
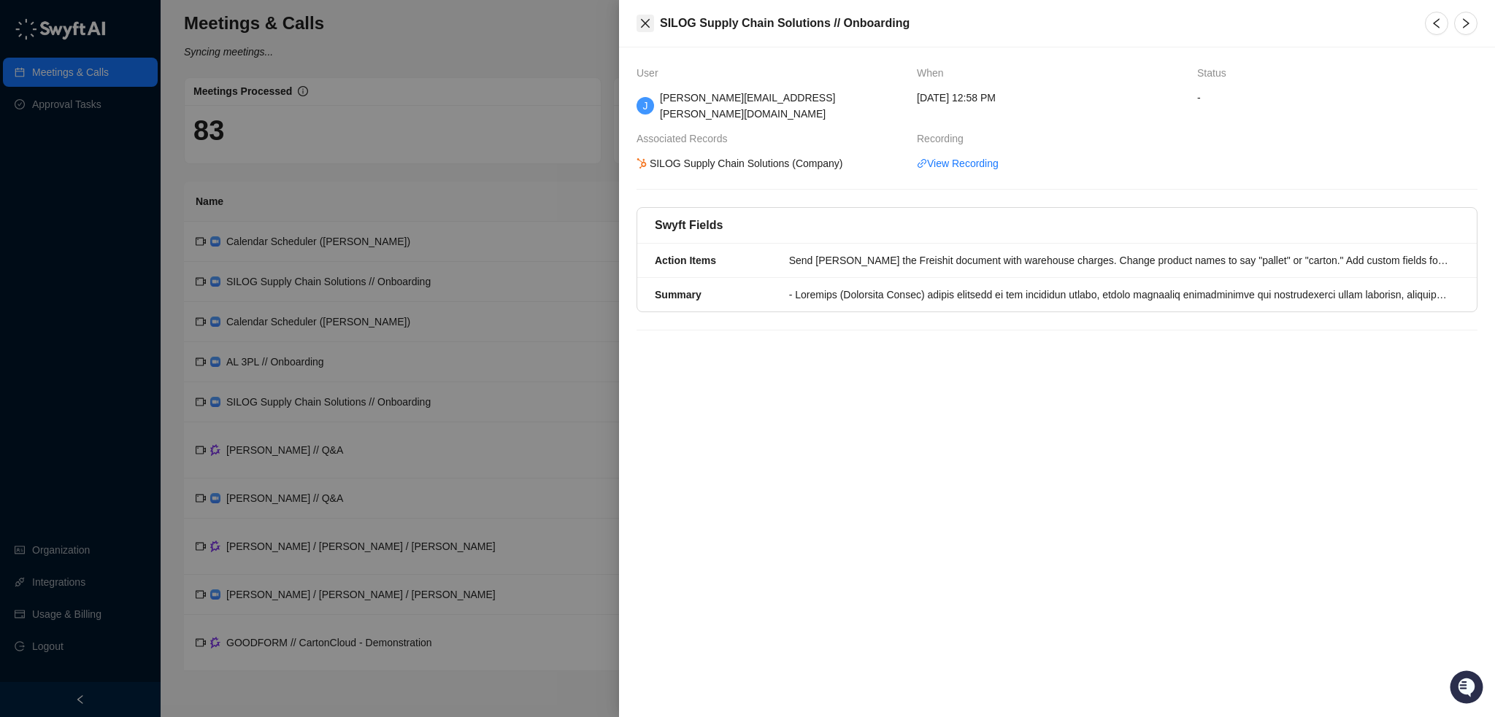
click at [650, 23] on icon "close" at bounding box center [645, 24] width 12 height 12
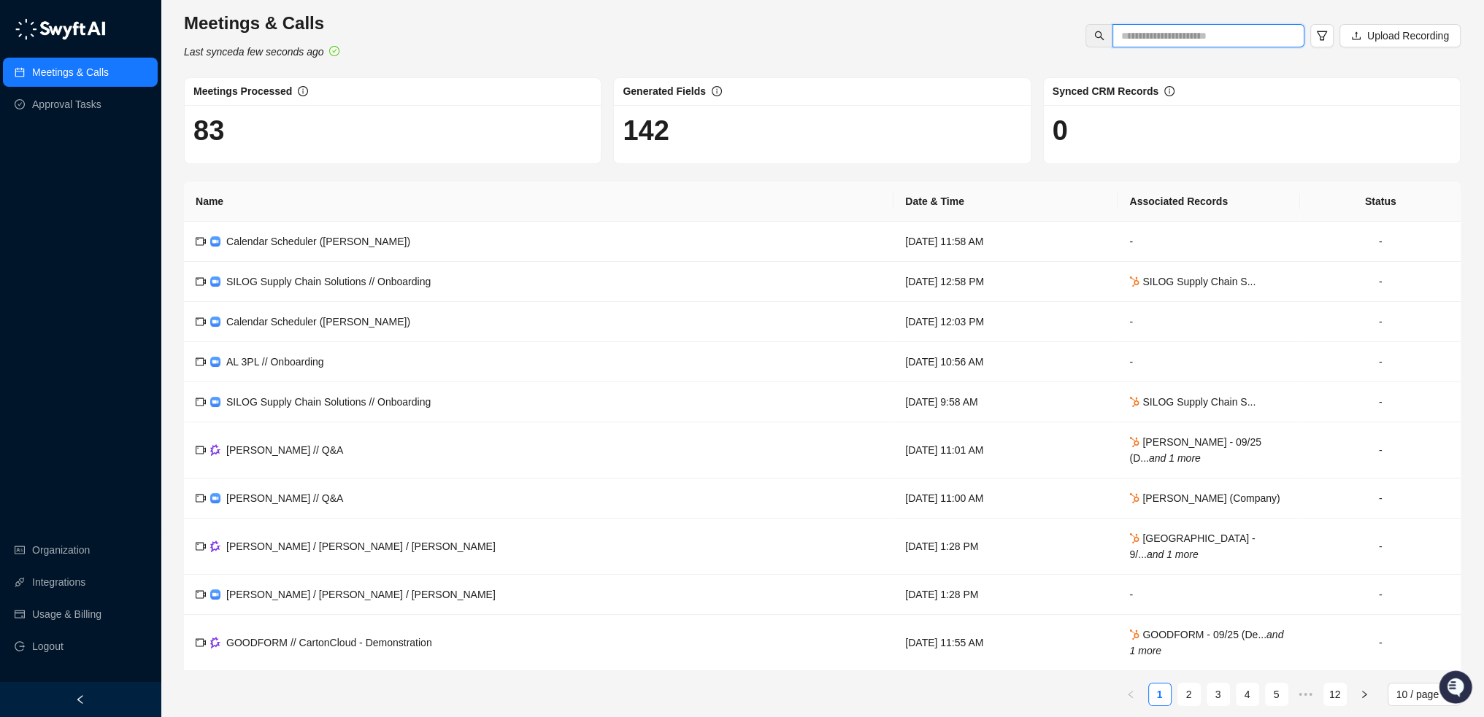
click at [1203, 37] on input "text" at bounding box center [1202, 36] width 163 height 16
click at [998, 55] on div "Meetings & Calls Last synced a few seconds ago Upload Recording" at bounding box center [822, 36] width 1285 height 48
